Goal: Task Accomplishment & Management: Manage account settings

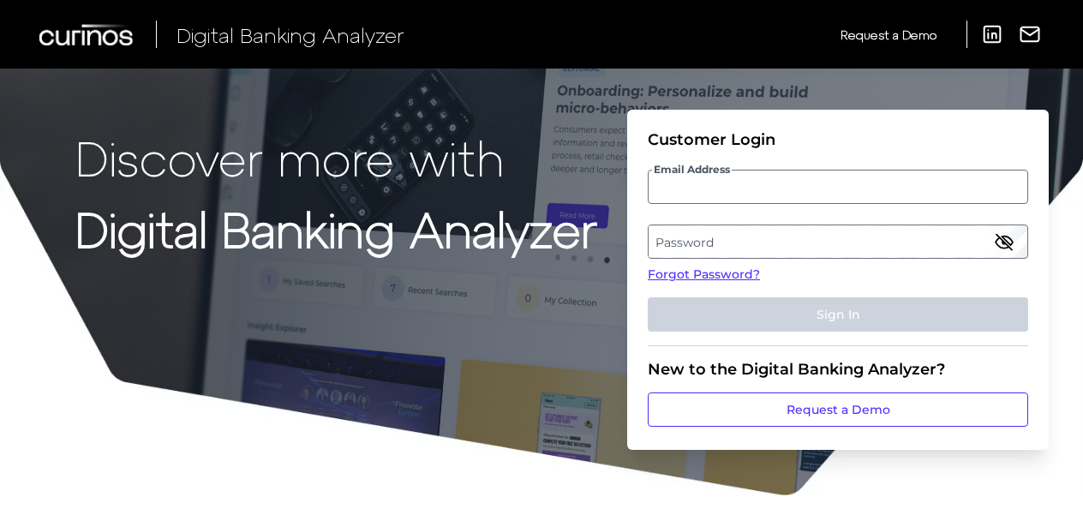
click at [690, 188] on input "Email Address" at bounding box center [838, 187] width 380 height 34
type input "[EMAIL_ADDRESS][DOMAIN_NAME]"
click at [725, 238] on label "Password" at bounding box center [837, 241] width 378 height 31
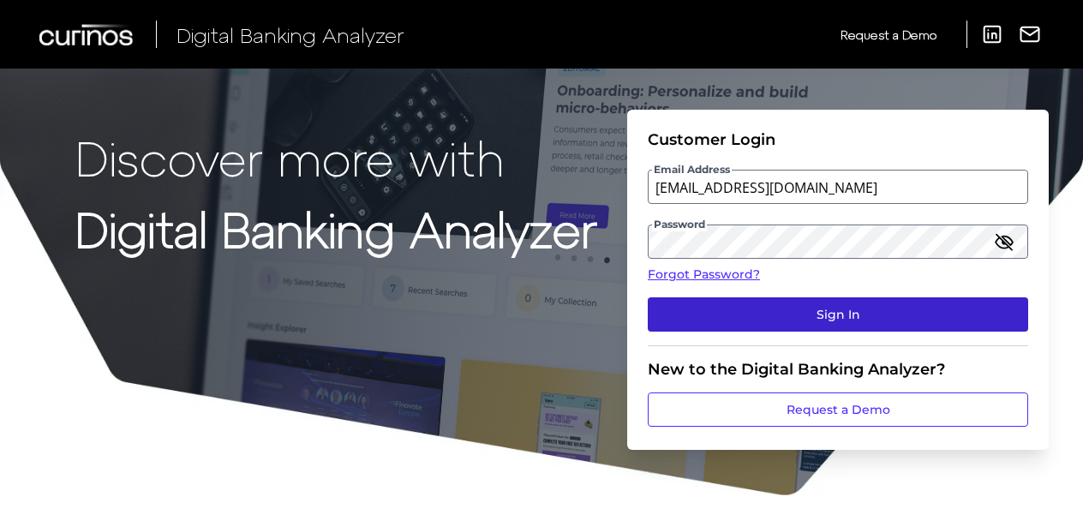
click at [828, 315] on button "Sign In" at bounding box center [838, 314] width 380 height 34
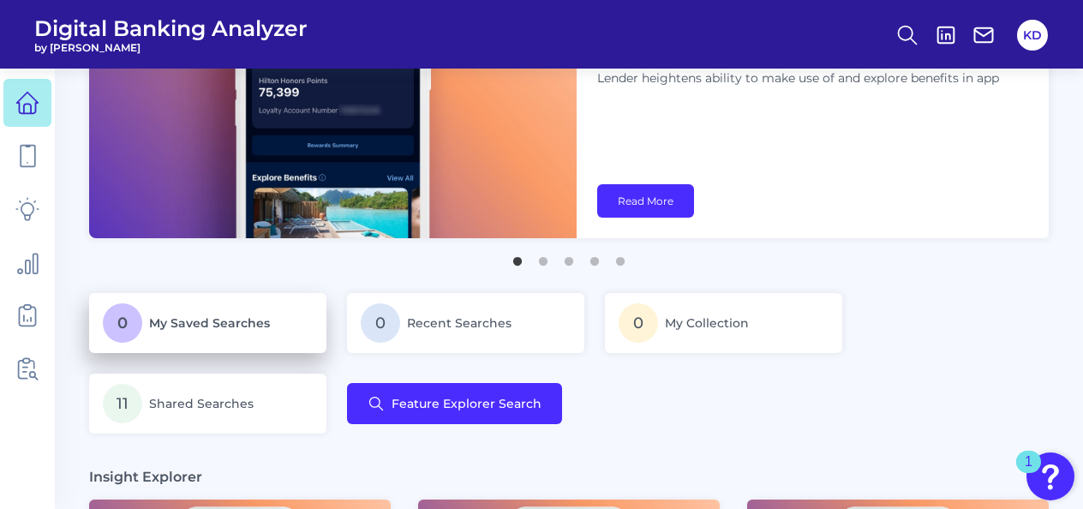
scroll to position [125, 0]
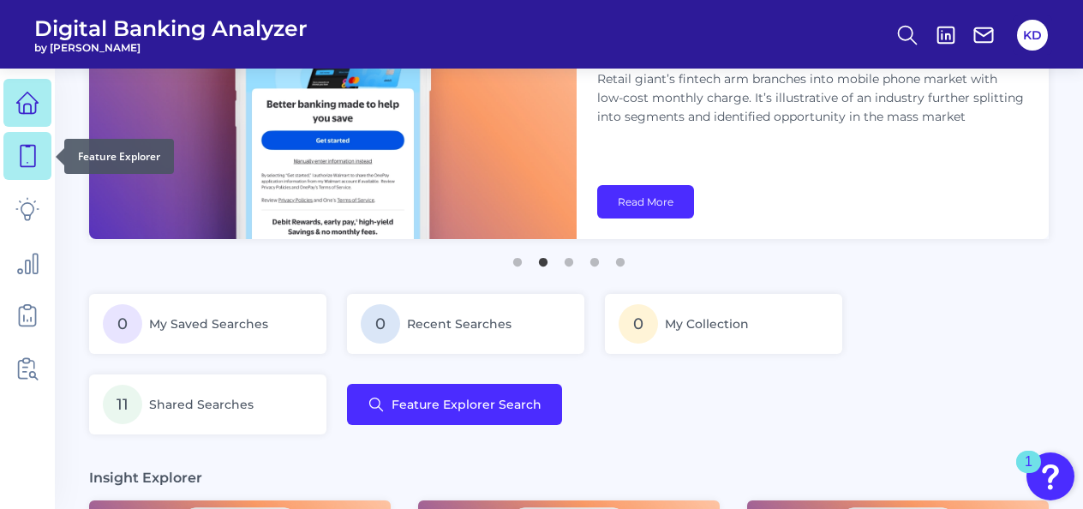
click at [27, 156] on icon at bounding box center [27, 156] width 24 height 24
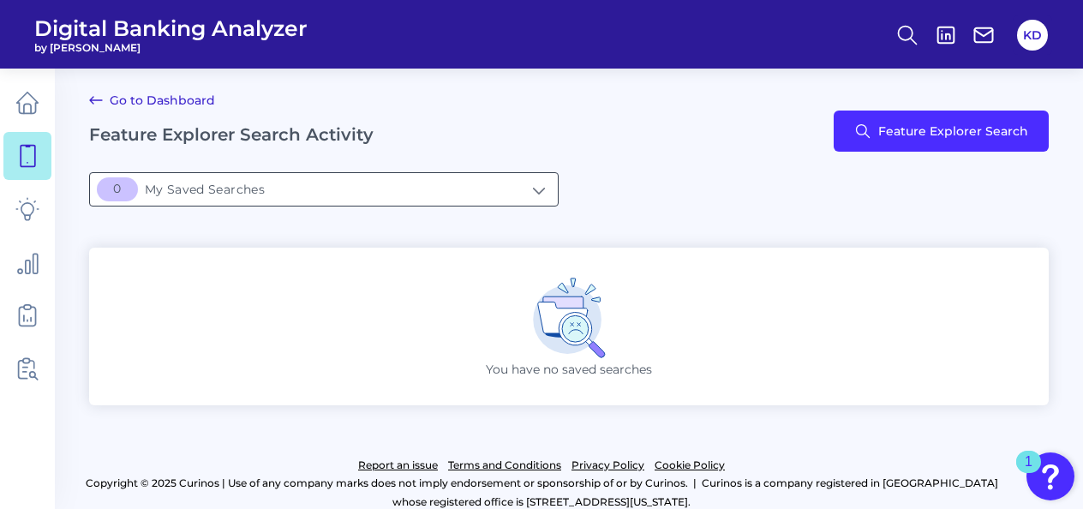
click at [533, 189] on input "[object Object]My Saved Searches" at bounding box center [324, 189] width 468 height 33
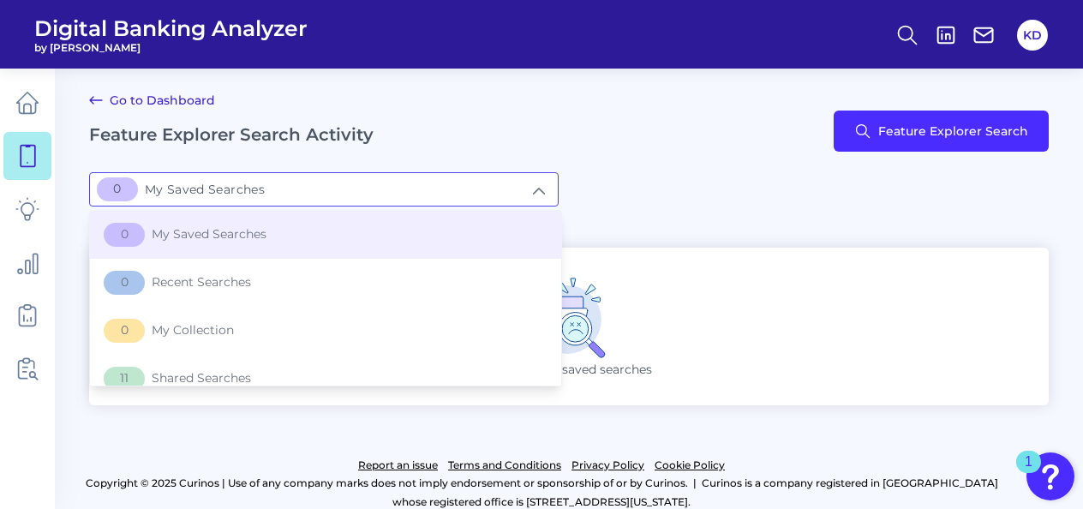
click at [533, 189] on input "[object Object]My Saved Searches" at bounding box center [324, 189] width 468 height 33
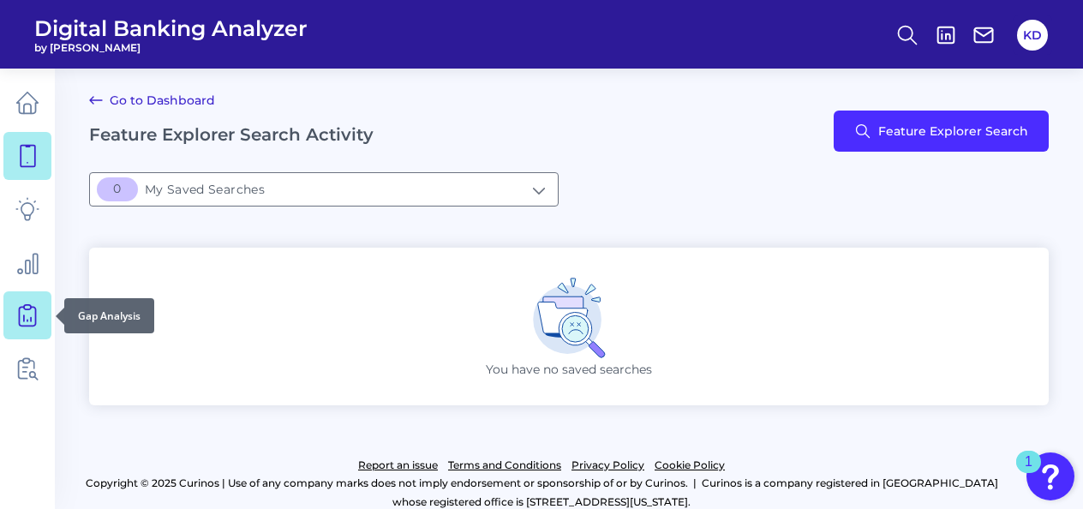
click at [29, 310] on icon at bounding box center [27, 313] width 7 height 16
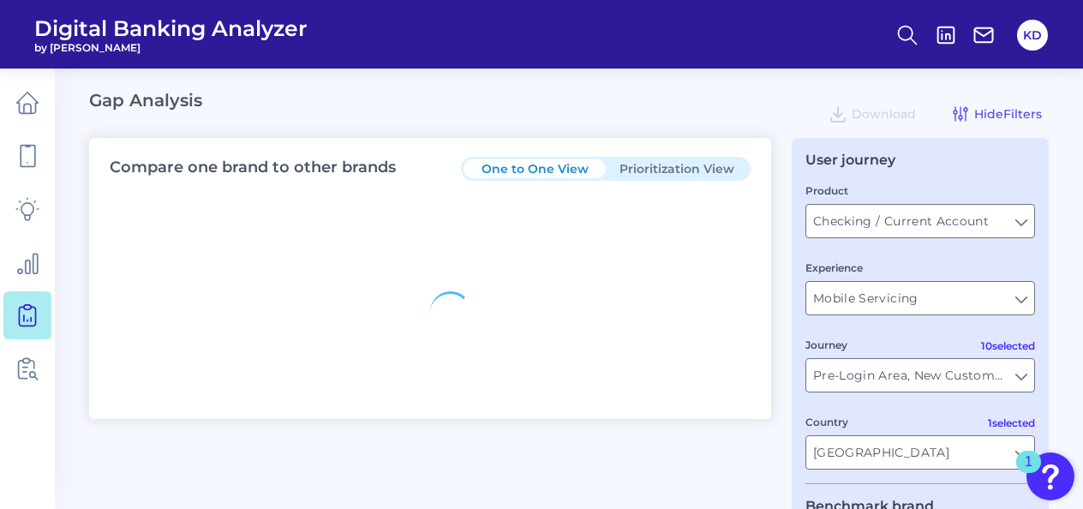
type input "Checking / Current Account"
type input "Mobile Servicing"
type input "Pre-Login Area, New Customer Onboarding, Login & Authentication, Accounts and t…"
type input "[GEOGRAPHIC_DATA]"
type input "[PERSON_NAME] Fargo"
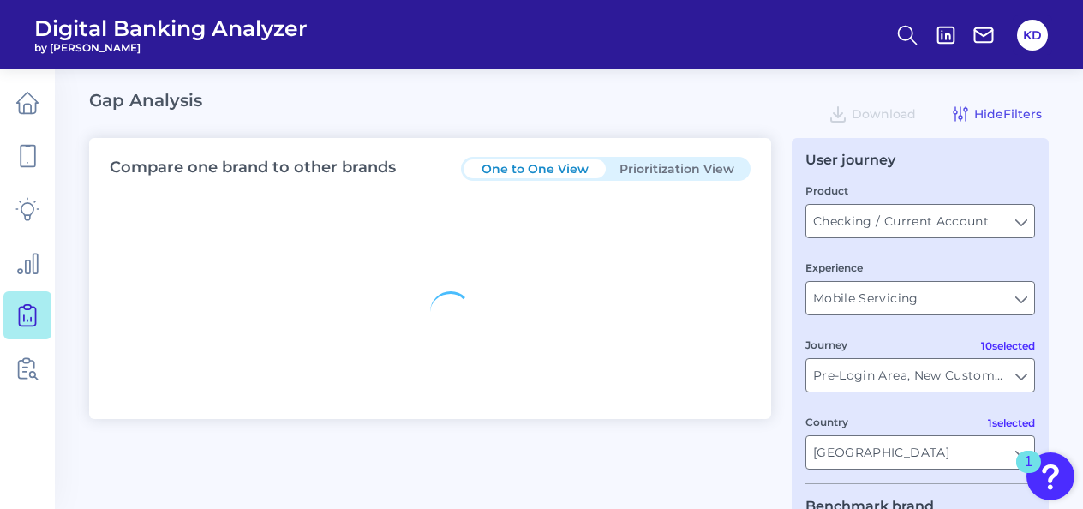
type input "All Select individual brands"
type input "All Countries"
type input "All Journeys"
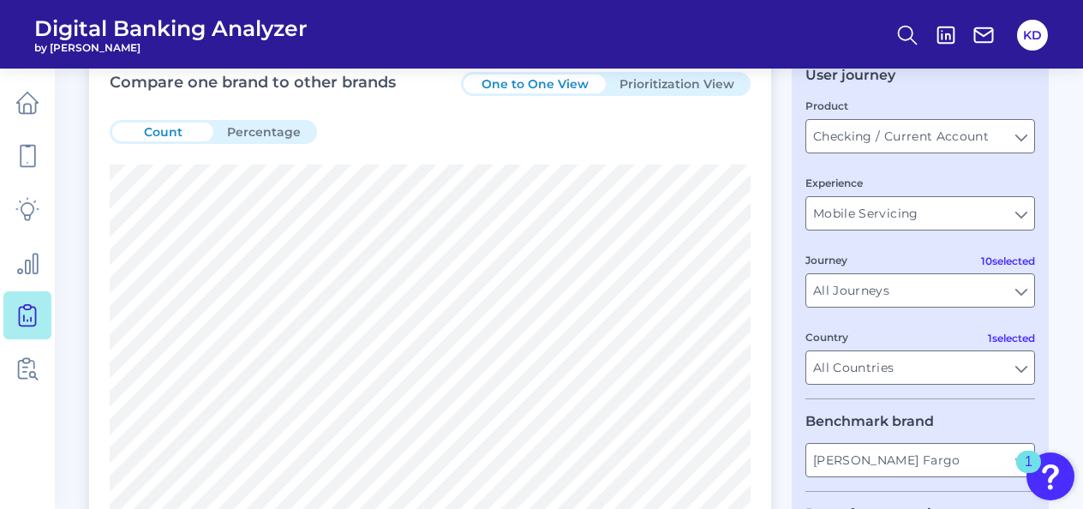
scroll to position [86, 0]
click at [1020, 222] on input "Mobile Servicing" at bounding box center [920, 212] width 228 height 33
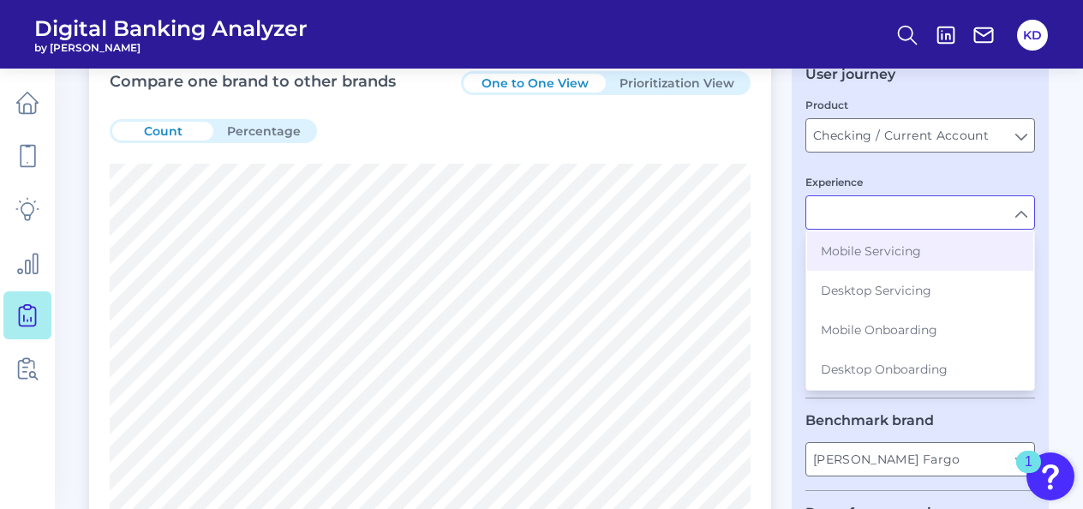
type input "Mobile Servicing"
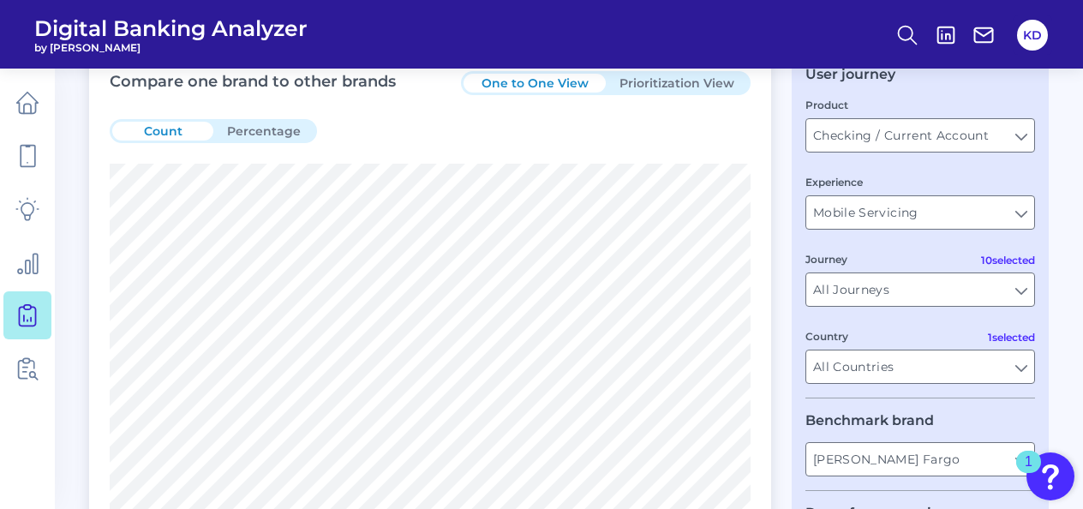
click at [1020, 140] on input "Checking / Current Account" at bounding box center [920, 135] width 228 height 33
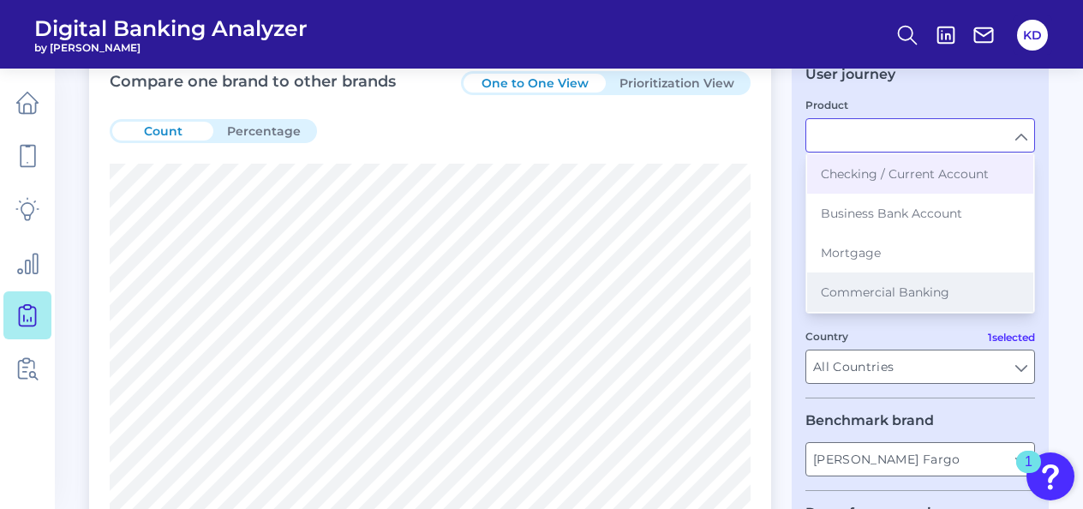
click at [903, 291] on span "Commercial Banking" at bounding box center [885, 291] width 128 height 15
type input "Commercial Banking"
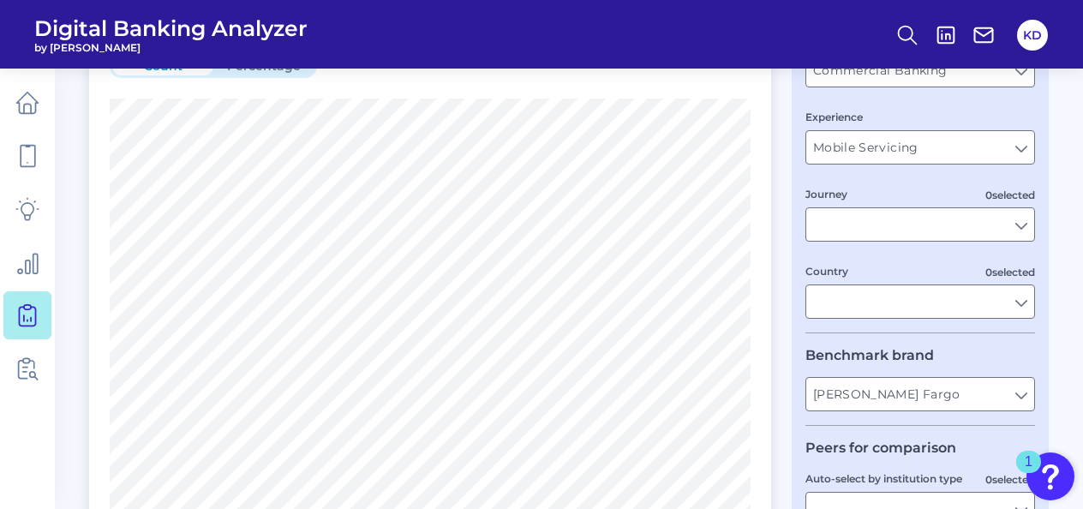
scroll to position [152, 0]
click at [1021, 148] on input "Mobile Servicing" at bounding box center [920, 146] width 228 height 33
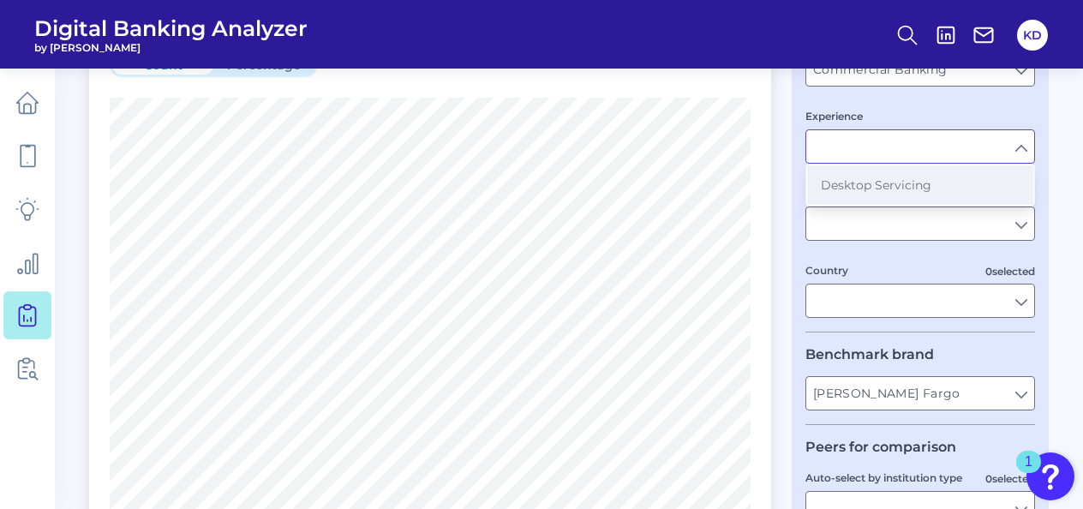
click at [916, 194] on button "Desktop Servicing" at bounding box center [920, 184] width 226 height 39
type input "Desktop Servicing"
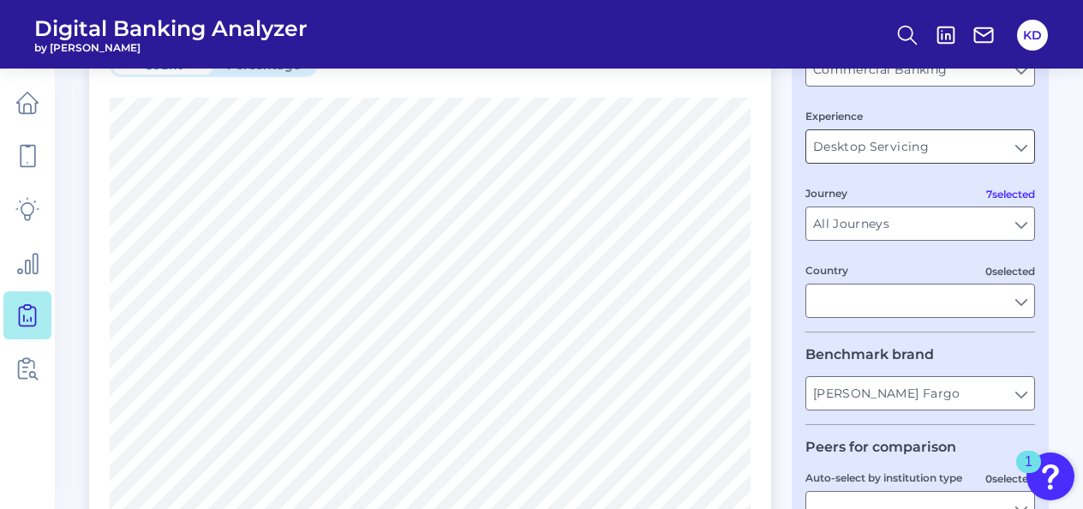
click at [1021, 155] on input "Desktop Servicing" at bounding box center [920, 146] width 228 height 33
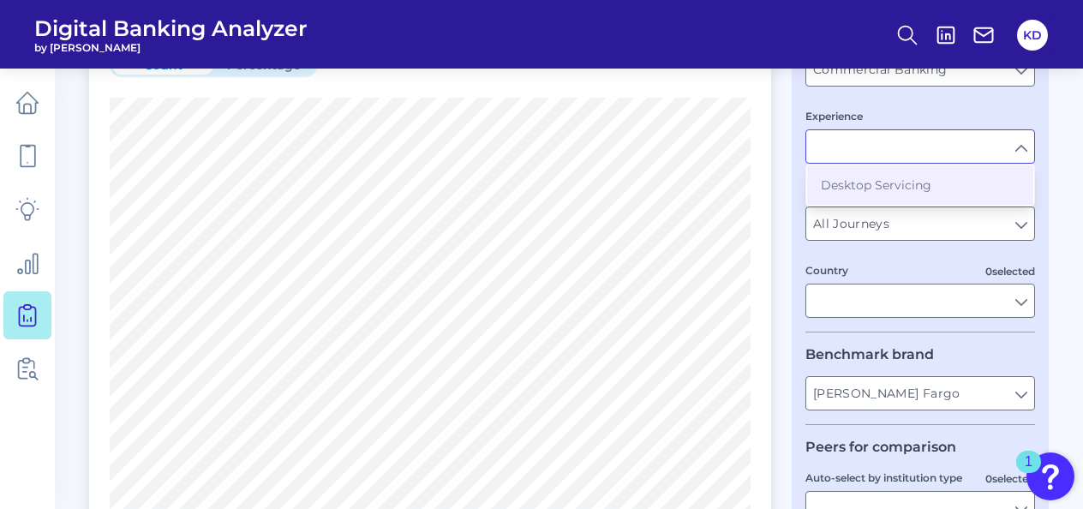
type input "Desktop Servicing"
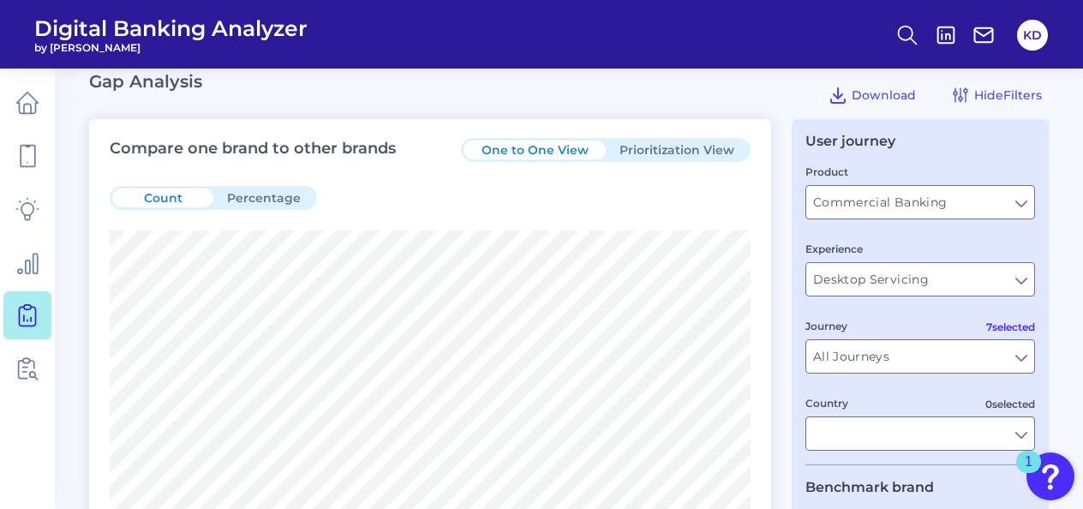
scroll to position [17, 0]
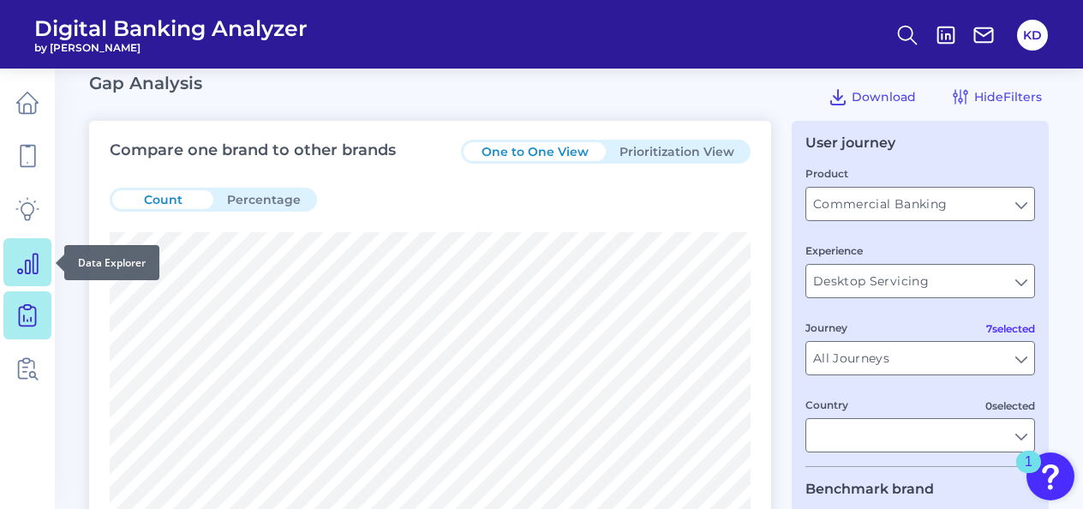
click at [33, 271] on icon at bounding box center [28, 264] width 20 height 20
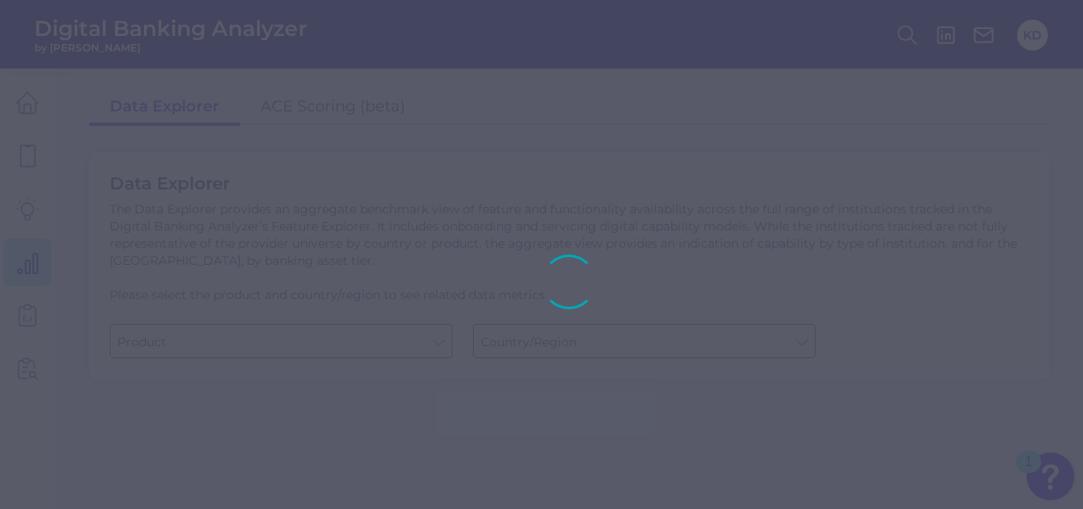
type input "Business Bank Account"
type input "[GEOGRAPHIC_DATA]"
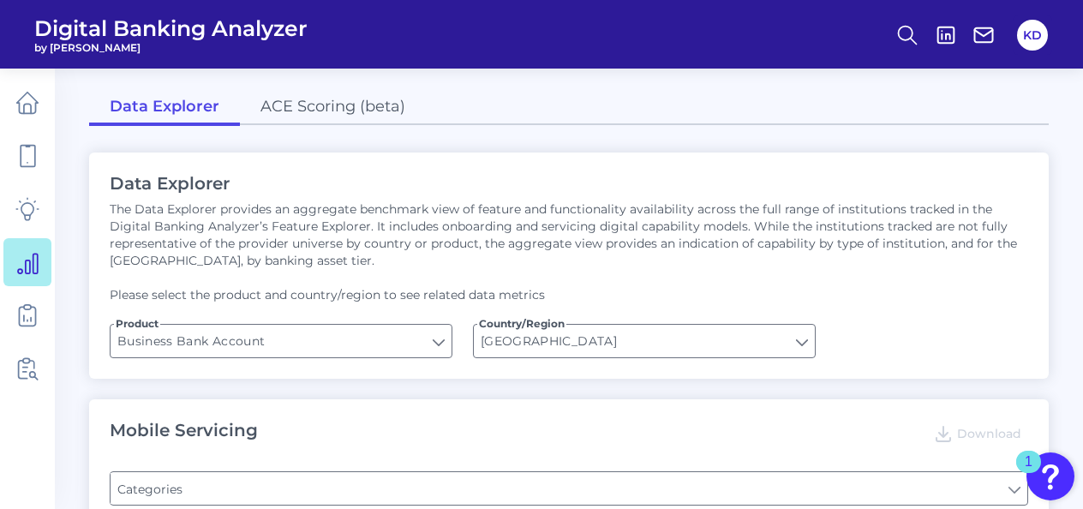
type input "Type of Institution"
type input "Channel"
type input "Pre-login Features"
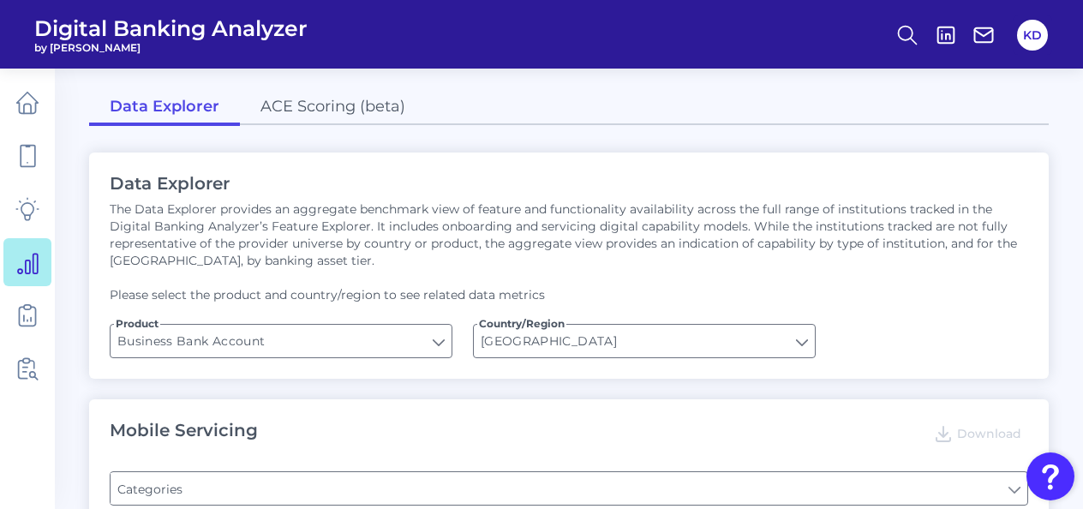
type input "Login"
type input "Can you apply for the PRODUCT as a new to brand customer on ANY digital channel?"
type input "Upon opening the app are users immediately prompted to use Touch/Face ID to log…"
type input "Does it offer third-party single sign on?"
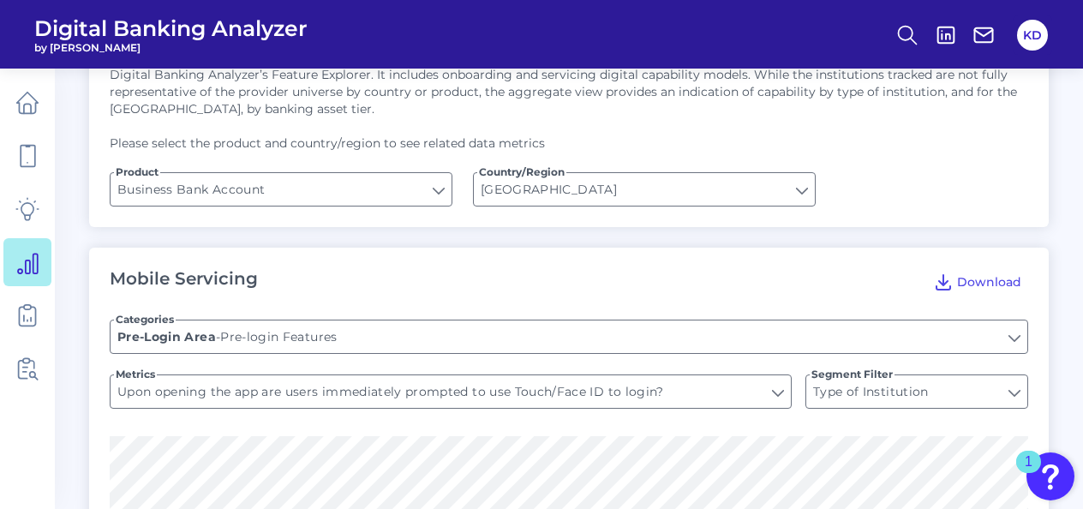
scroll to position [152, 0]
click at [440, 193] on input "Business Bank Account" at bounding box center [280, 188] width 341 height 33
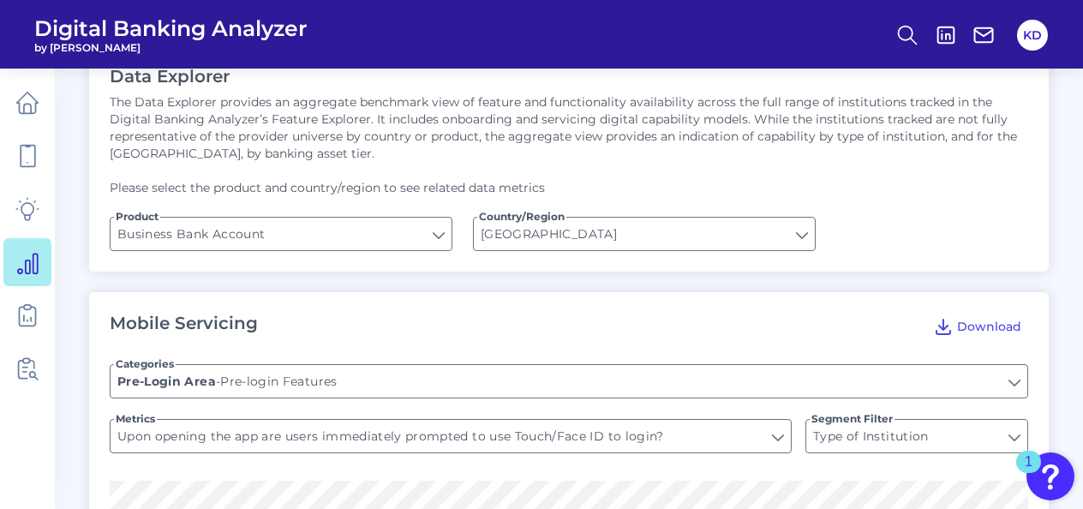
scroll to position [101, 0]
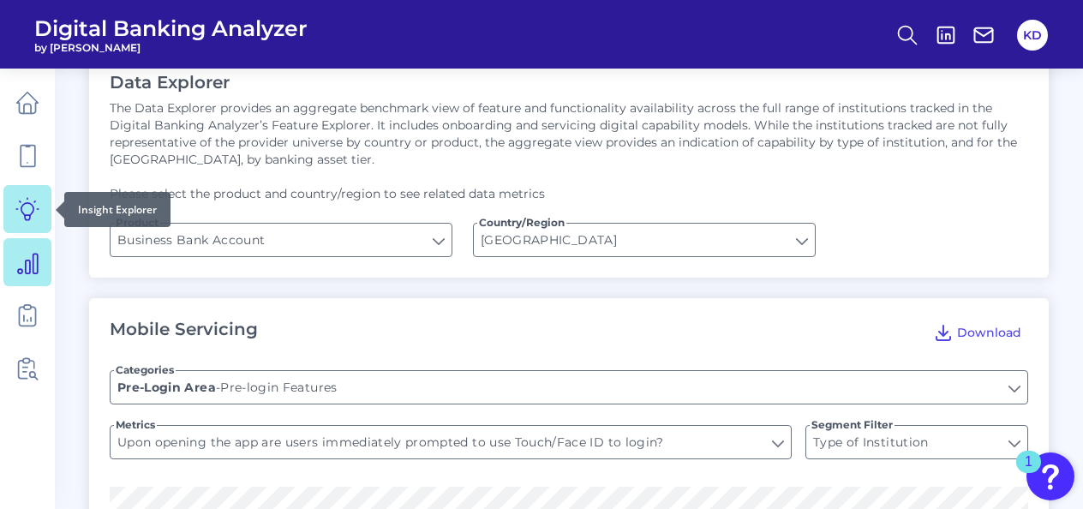
click at [24, 213] on icon at bounding box center [27, 209] width 24 height 24
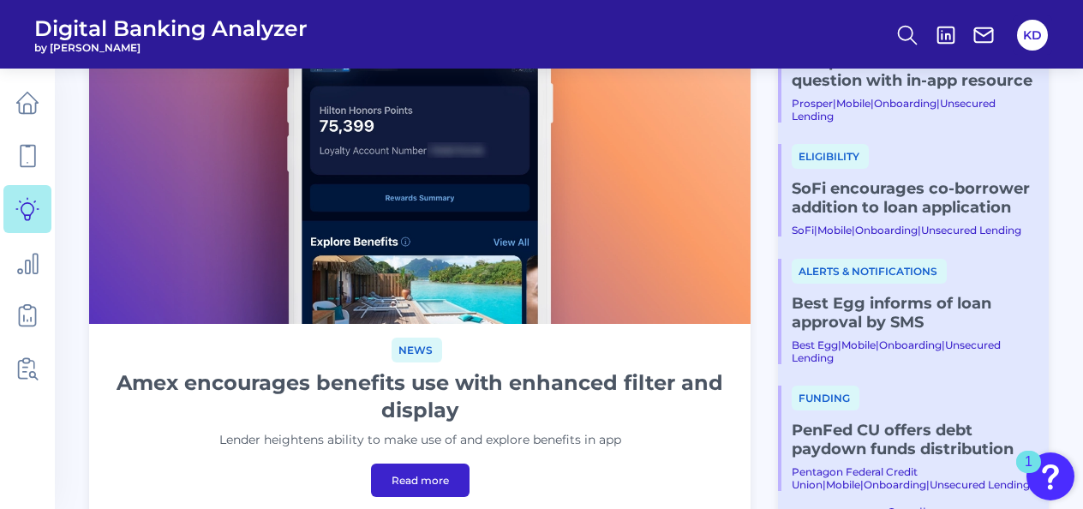
scroll to position [186, 0]
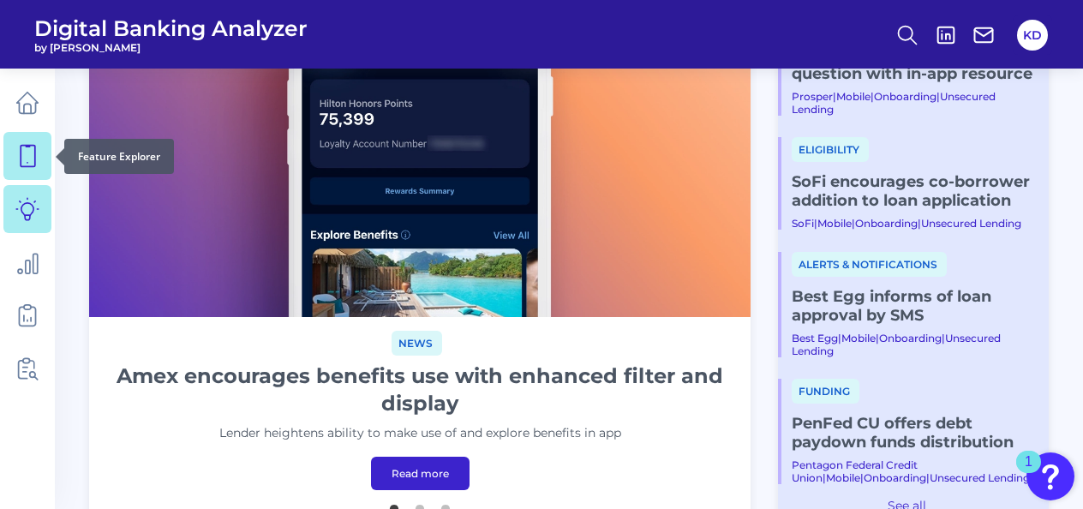
click at [29, 163] on icon at bounding box center [27, 156] width 24 height 24
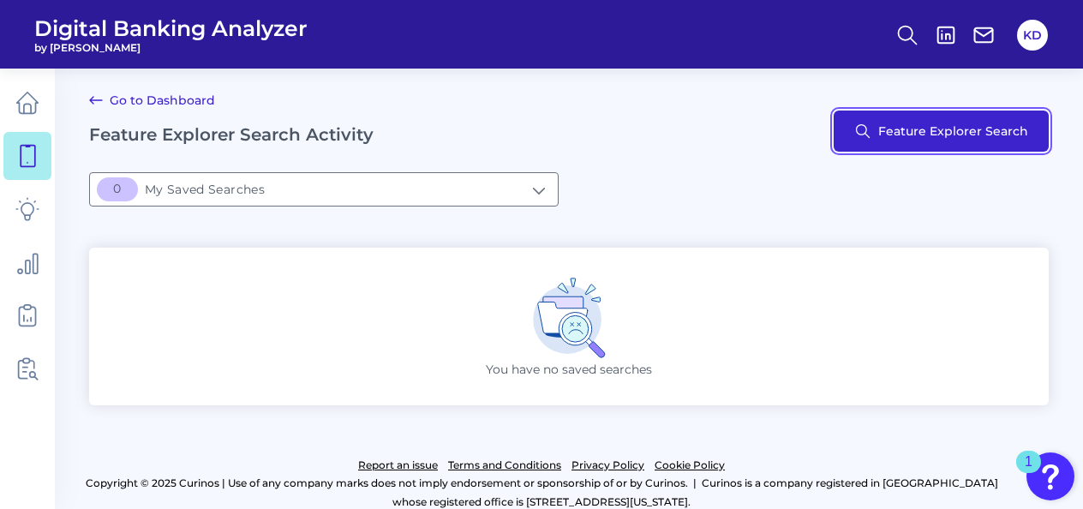
click at [933, 132] on button "Feature Explorer Search" at bounding box center [940, 130] width 215 height 41
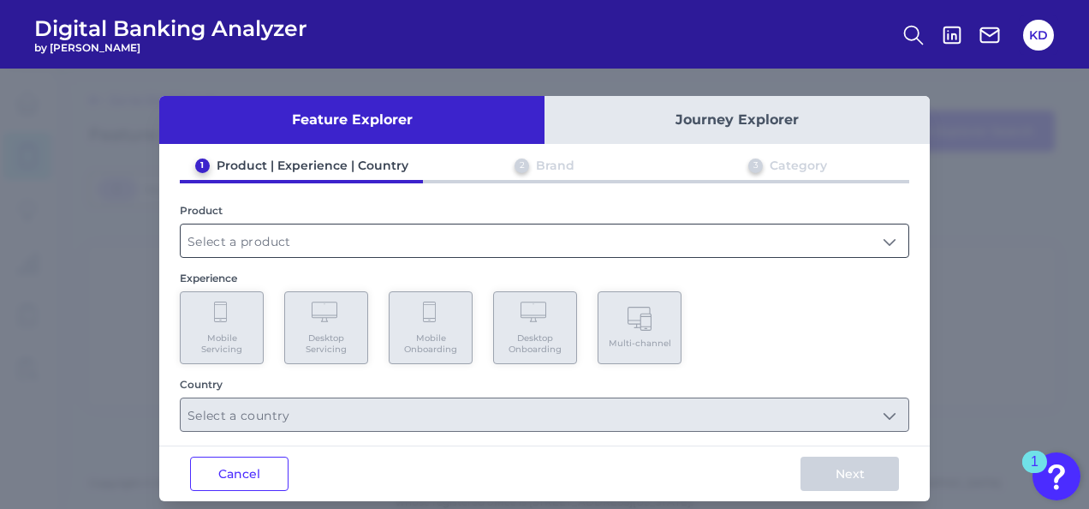
click at [349, 237] on input "text" at bounding box center [545, 240] width 728 height 33
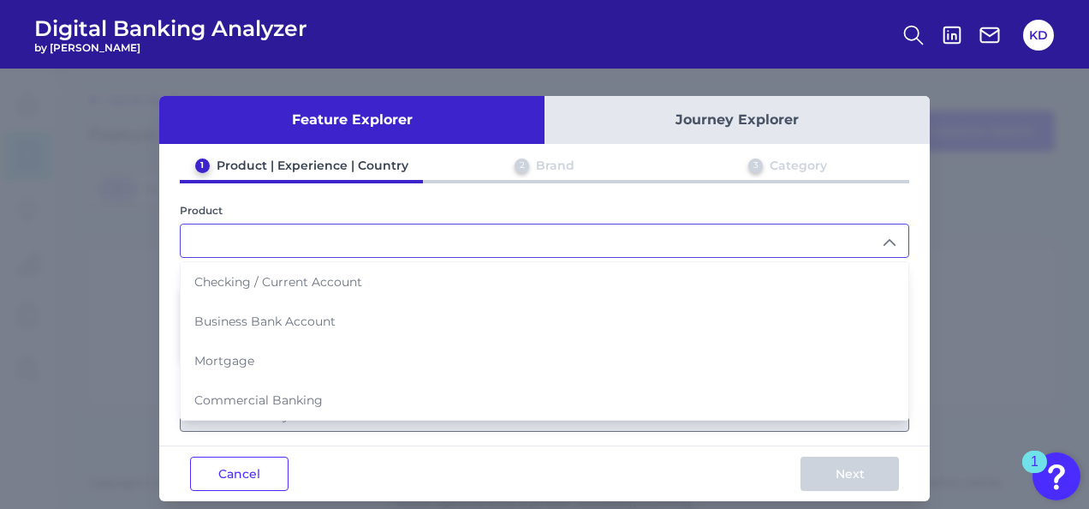
click at [355, 236] on input "text" at bounding box center [545, 240] width 728 height 33
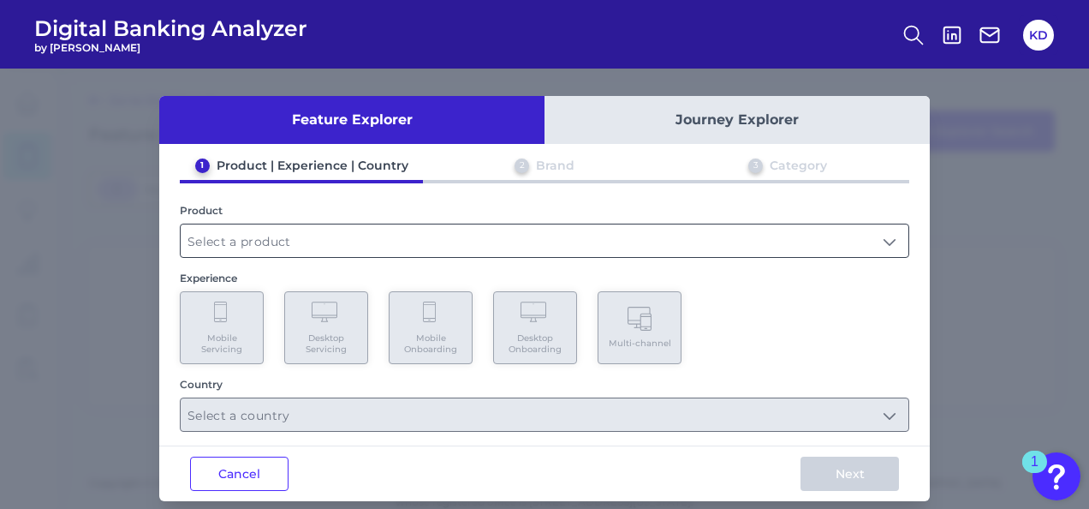
click at [355, 236] on input "text" at bounding box center [545, 240] width 728 height 33
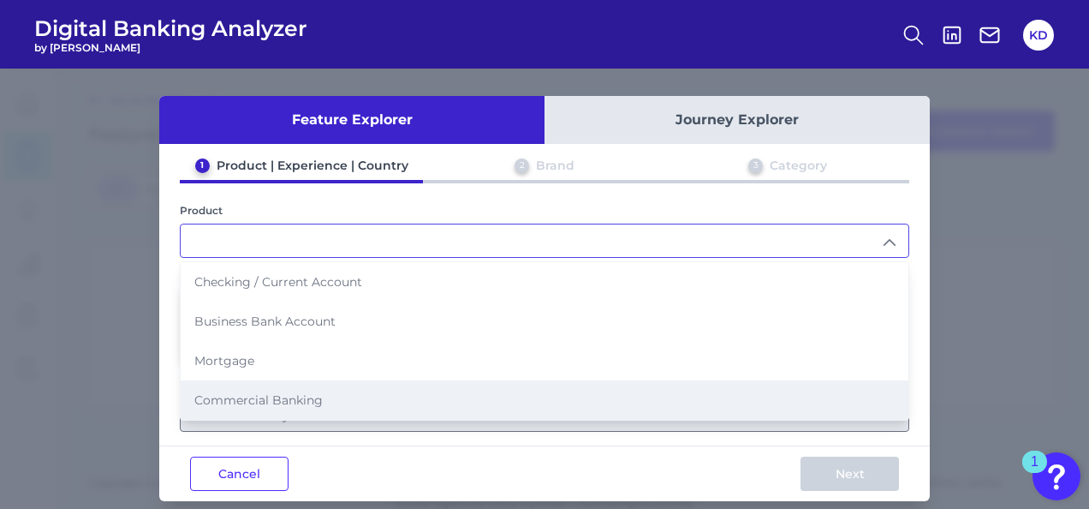
click at [263, 392] on span "Commercial Banking" at bounding box center [258, 399] width 128 height 15
type input "Commercial Banking"
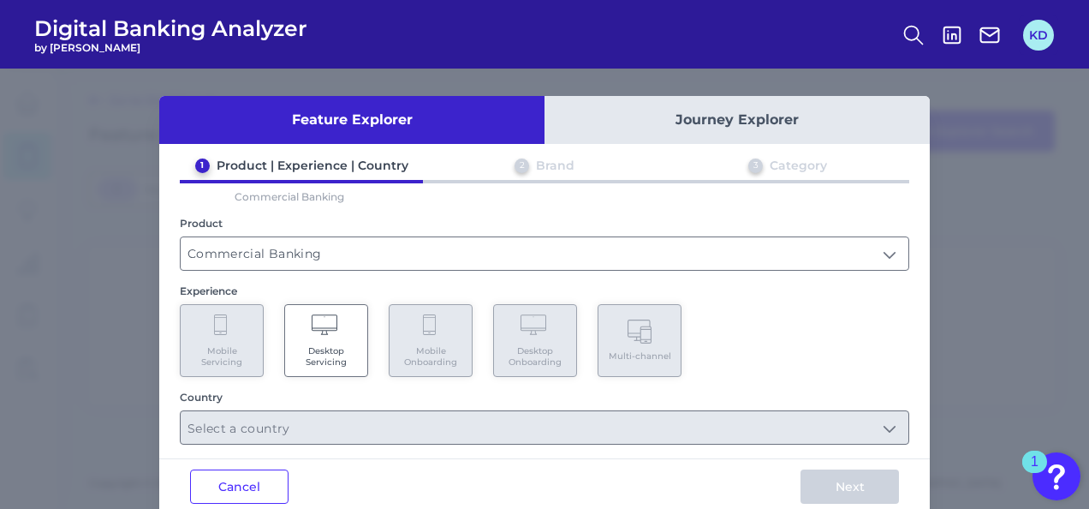
click at [1035, 42] on button "KD" at bounding box center [1038, 35] width 31 height 31
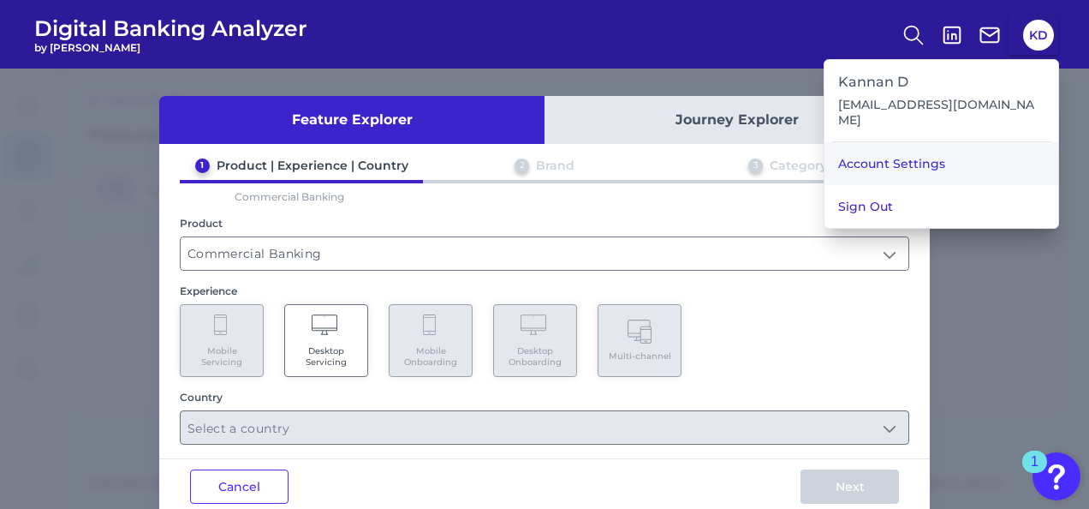
click at [920, 147] on link "Account Settings" at bounding box center [942, 163] width 234 height 43
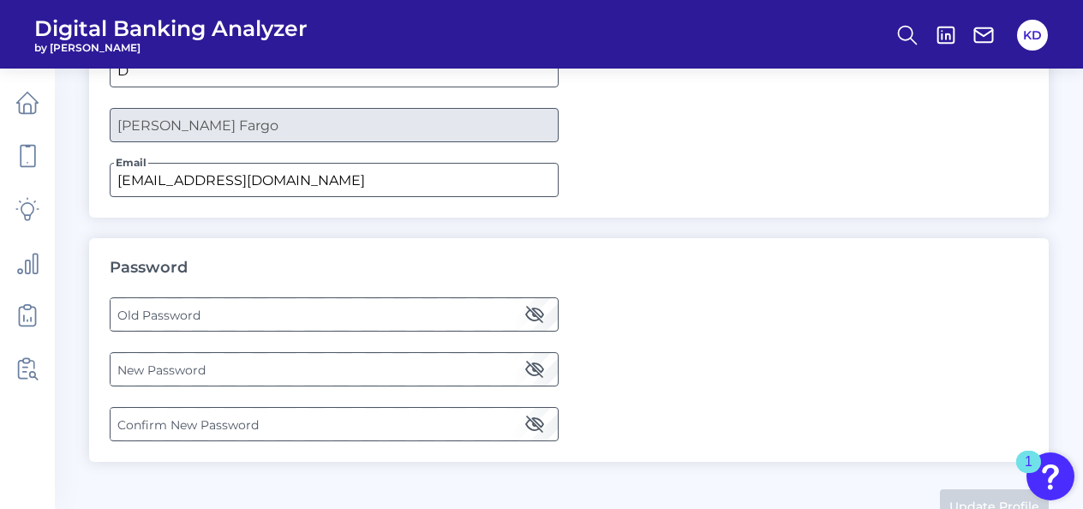
scroll to position [238, 0]
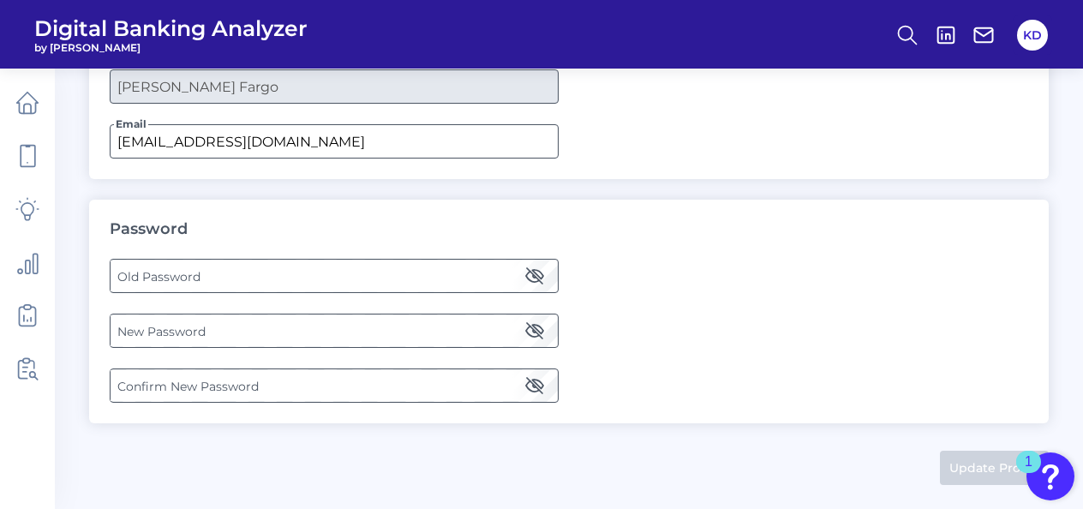
click at [398, 280] on label "Old Password" at bounding box center [333, 275] width 446 height 31
click at [262, 335] on label "New Password" at bounding box center [333, 330] width 446 height 31
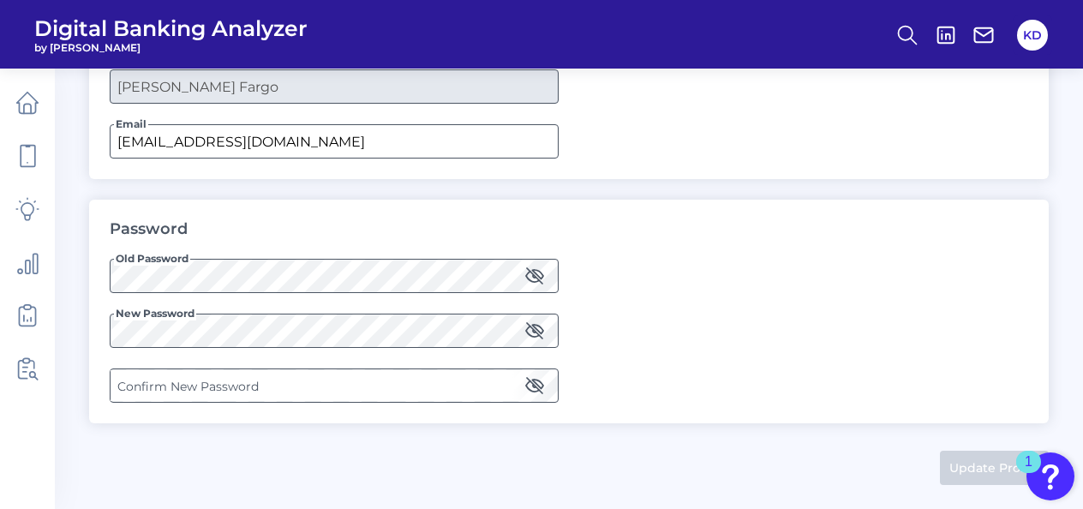
click at [187, 387] on label "Confirm New Password" at bounding box center [333, 385] width 446 height 31
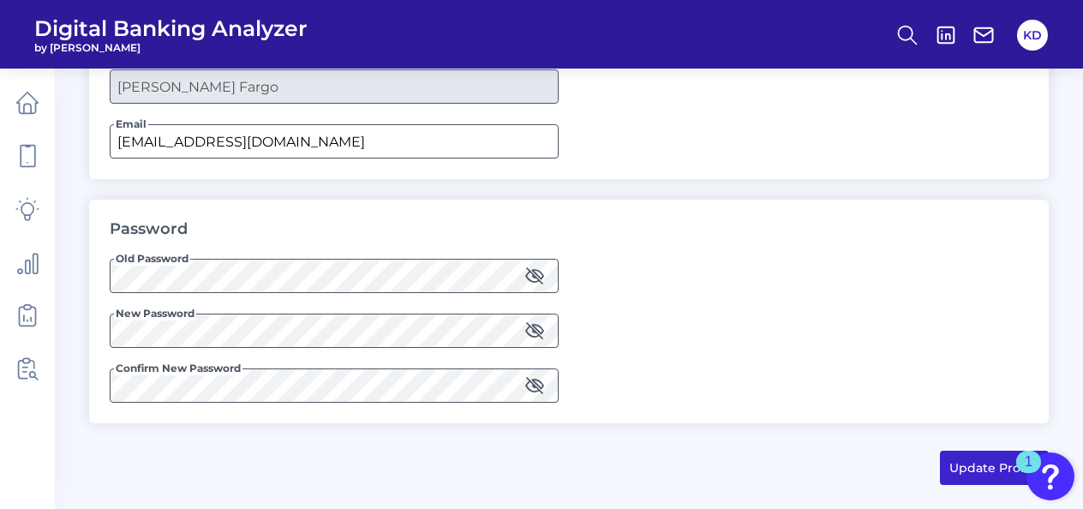
click at [976, 467] on button "Update Profile" at bounding box center [994, 468] width 109 height 34
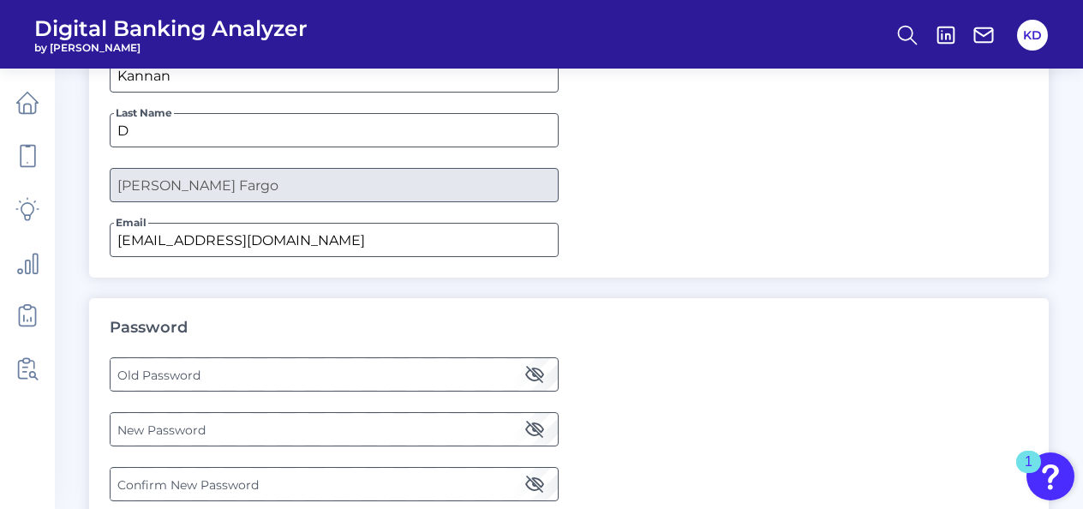
scroll to position [0, 0]
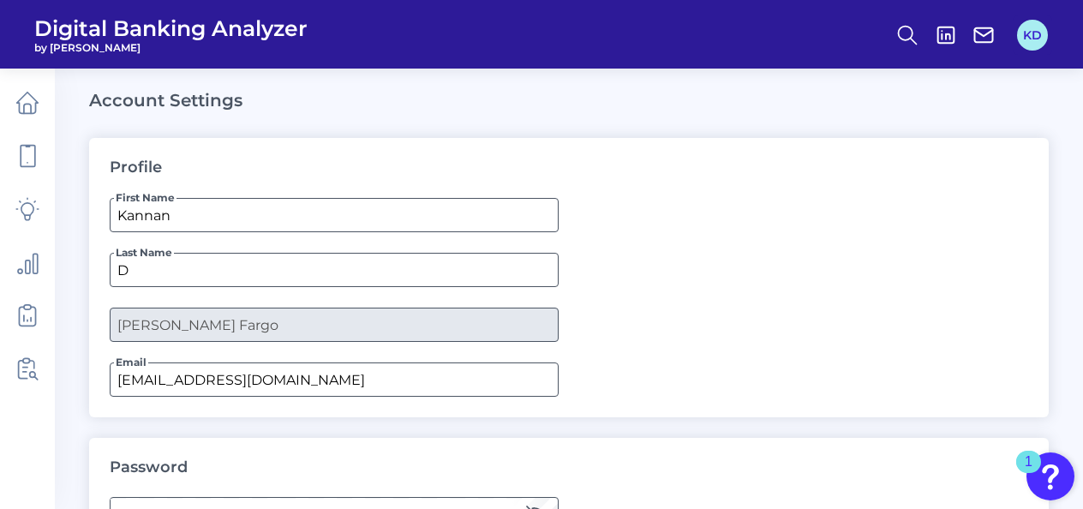
click at [1035, 48] on button "KD" at bounding box center [1032, 35] width 31 height 31
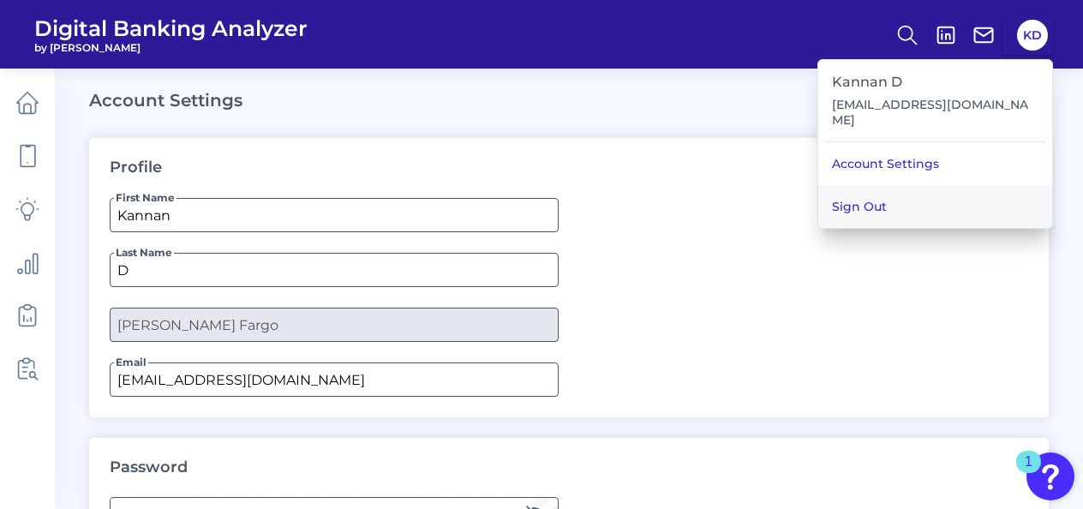
click at [907, 189] on button "Sign Out" at bounding box center [935, 206] width 234 height 43
